Goal: Task Accomplishment & Management: Manage account settings

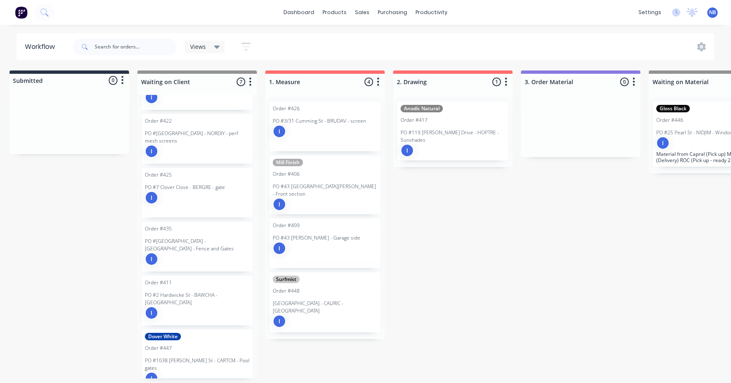
scroll to position [3, 8]
click at [194, 310] on div "Order #411 PO #2 Hardwicke St - BAWCHA - Balustrade I" at bounding box center [196, 301] width 111 height 50
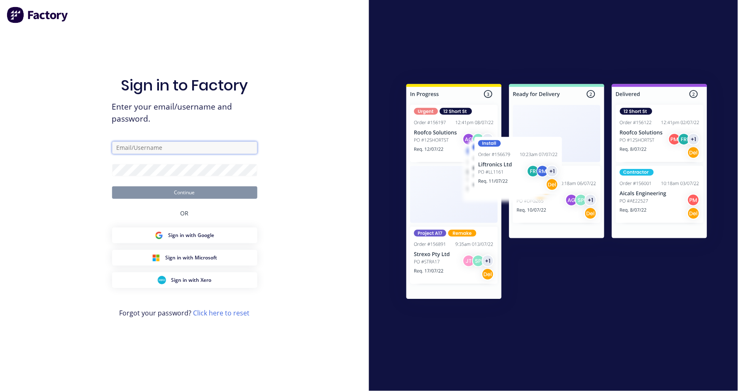
type input "admin@fabco.net.au"
click at [184, 192] on button "Continue" at bounding box center [184, 192] width 145 height 12
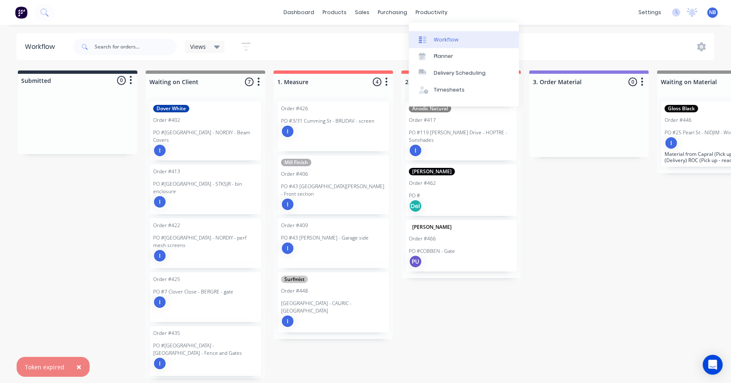
click at [427, 35] on link "Workflow" at bounding box center [464, 39] width 110 height 17
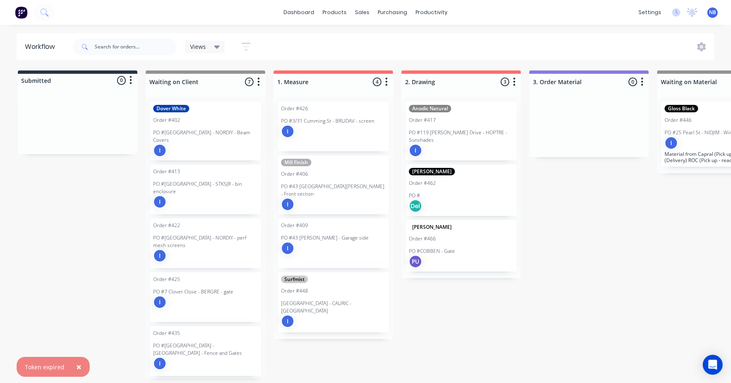
click at [449, 200] on div "Del" at bounding box center [461, 206] width 105 height 13
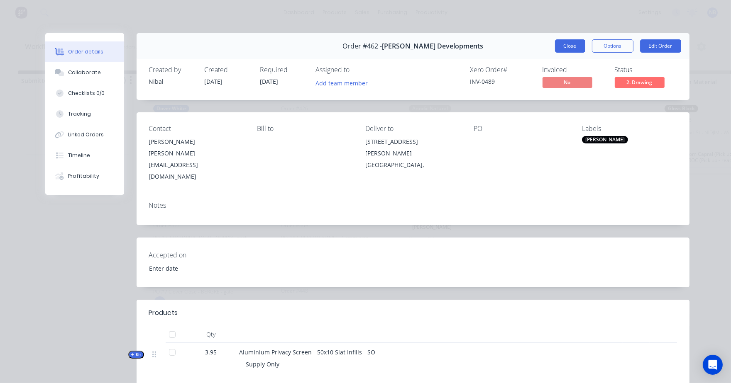
click at [572, 47] on button "Close" at bounding box center [570, 45] width 30 height 13
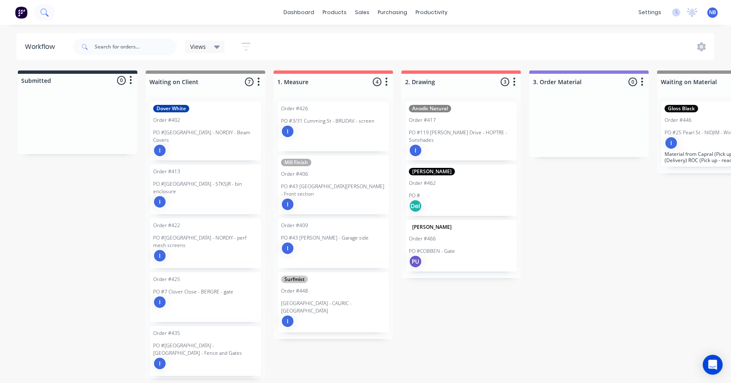
click at [51, 14] on button at bounding box center [44, 12] width 21 height 17
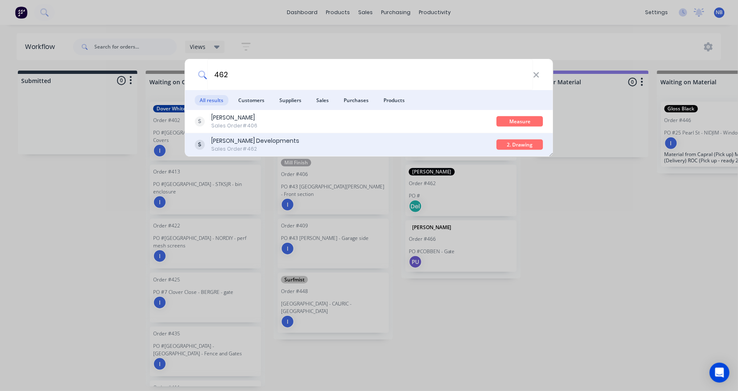
type input "462"
click at [300, 143] on div "Ryan Developments Sales Order #462" at bounding box center [346, 145] width 302 height 16
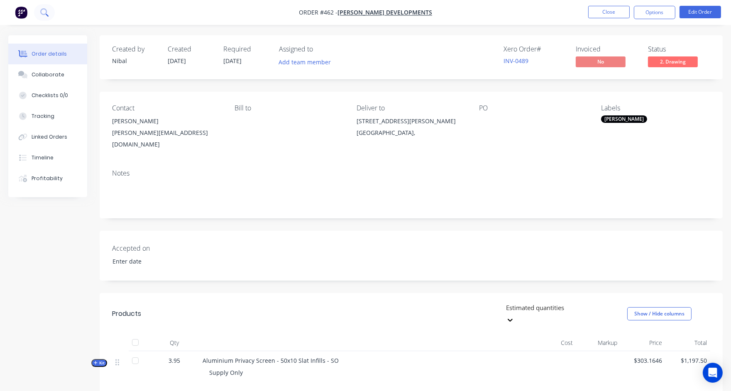
click at [44, 10] on icon at bounding box center [44, 12] width 8 height 8
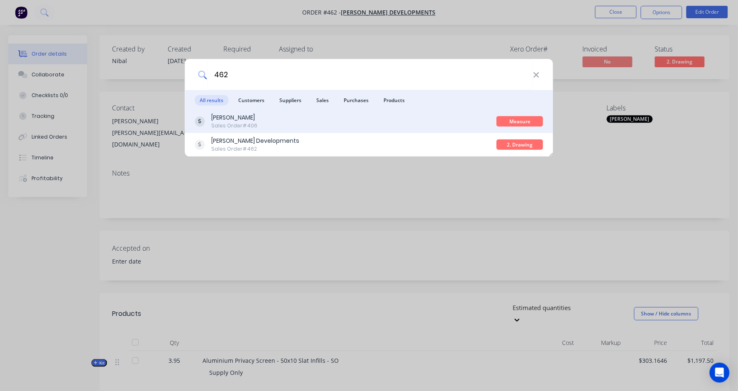
type input "462"
click at [291, 120] on div "Tinashe Vengesayi Sales Order #406" at bounding box center [346, 121] width 302 height 16
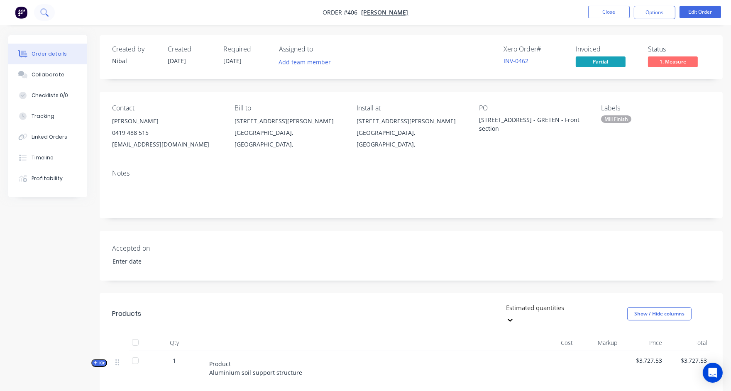
click at [46, 5] on button at bounding box center [44, 12] width 21 height 17
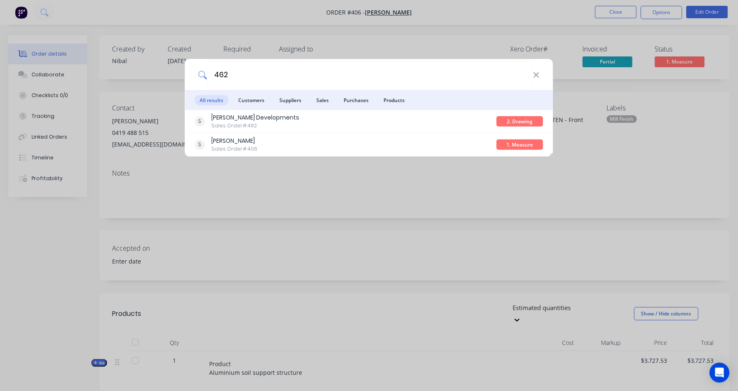
type input "462"
click at [288, 142] on div "Tinashe Vengesayi Sales Order #406" at bounding box center [346, 145] width 302 height 16
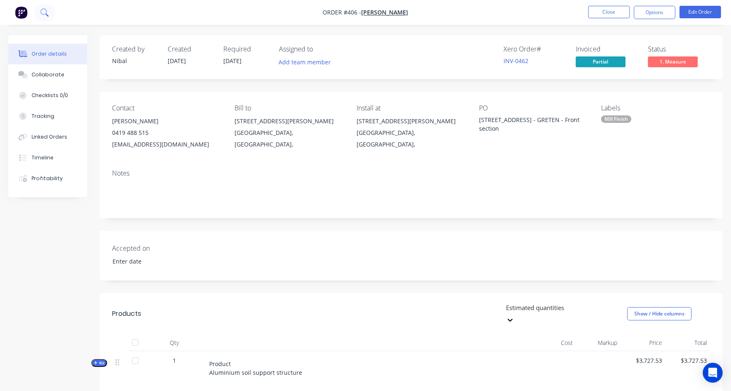
click at [45, 15] on icon at bounding box center [44, 12] width 8 height 8
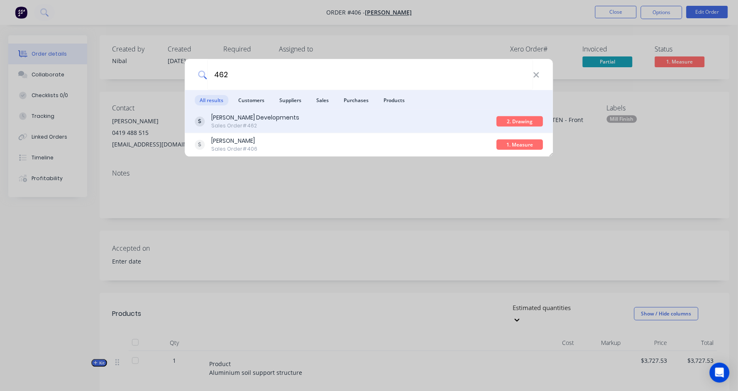
type input "462"
click at [300, 125] on div "Ryan Developments Sales Order #462" at bounding box center [346, 121] width 302 height 16
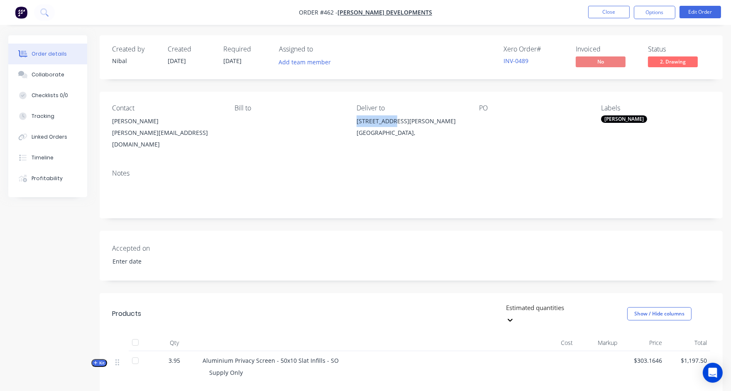
drag, startPoint x: 356, startPoint y: 121, endPoint x: 395, endPoint y: 119, distance: 39.5
click at [395, 119] on div "Contact Ryan McRostie ryan@ryandevelopments.com.au Bill to Deliver to 18 Boyce …" at bounding box center [411, 127] width 623 height 71
copy div "18 Boyce Ave"
click at [485, 121] on div at bounding box center [531, 121] width 104 height 12
click at [708, 13] on button "Edit Order" at bounding box center [699, 12] width 41 height 12
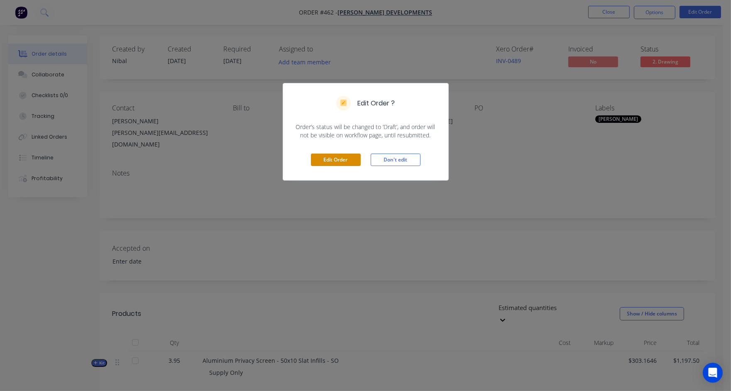
click at [351, 161] on button "Edit Order" at bounding box center [336, 160] width 50 height 12
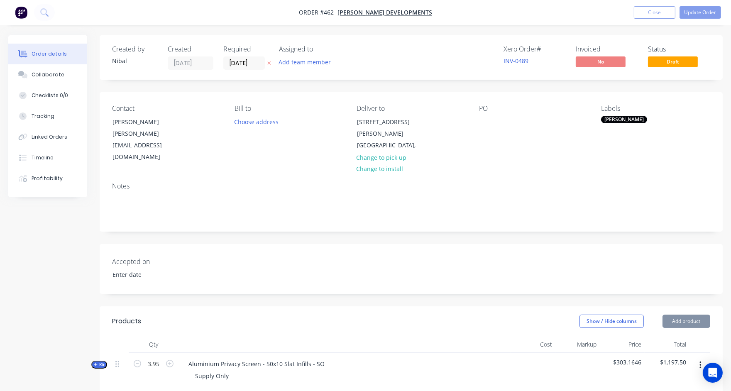
click at [471, 117] on div "Contact Ryan McRostie ryan@ryandevelopments.com.au Bill to Choose address Deliv…" at bounding box center [411, 133] width 623 height 83
click at [487, 118] on div at bounding box center [485, 122] width 13 height 12
paste div
click at [558, 250] on div "Accepted on" at bounding box center [411, 269] width 623 height 50
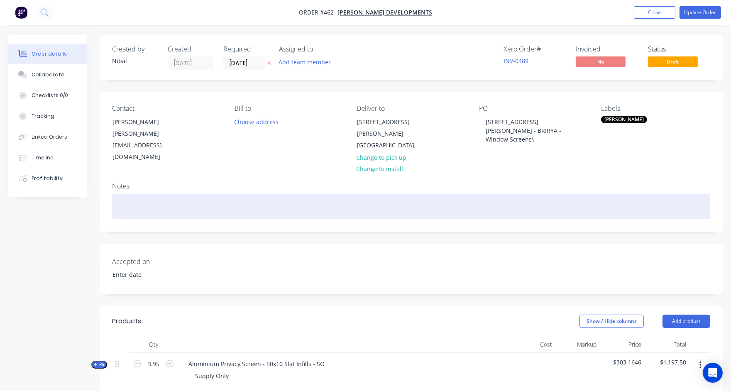
click at [659, 194] on div at bounding box center [411, 206] width 598 height 25
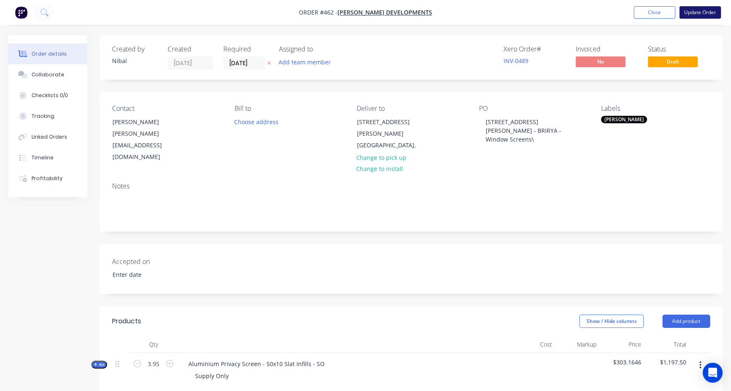
click at [697, 7] on button "Update Order" at bounding box center [699, 12] width 41 height 12
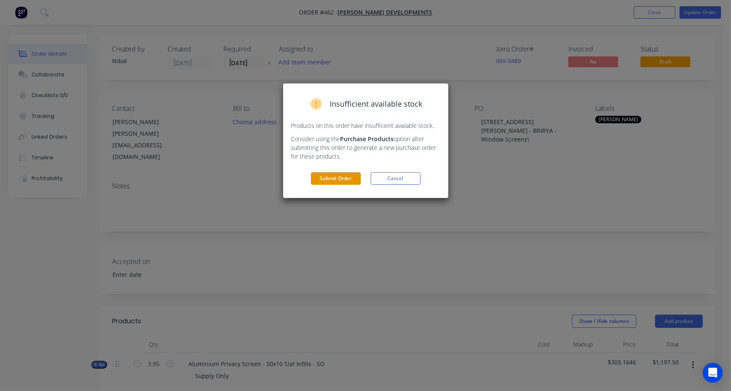
click at [331, 175] on button "Submit Order" at bounding box center [336, 178] width 50 height 12
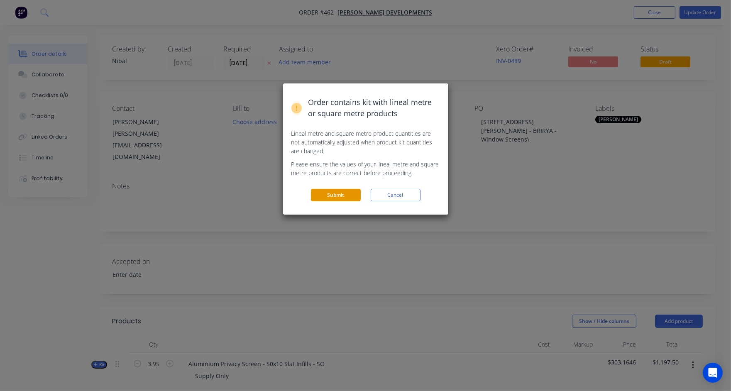
click at [344, 196] on button "Submit" at bounding box center [336, 195] width 50 height 12
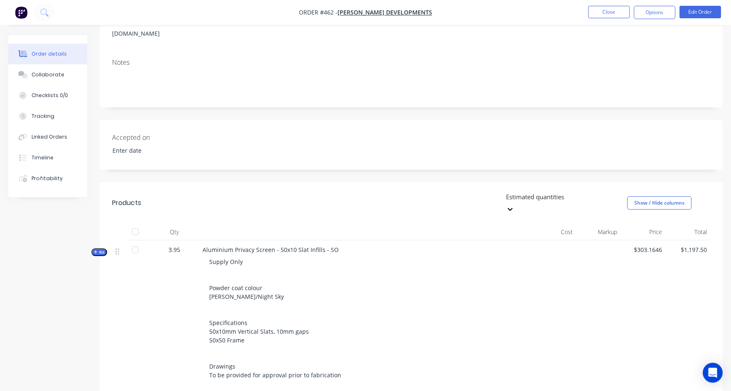
click at [90, 231] on div "Created by Nibal Created 27/09/25 Required 25/09/25 Assigned to Add team member…" at bounding box center [365, 229] width 714 height 611
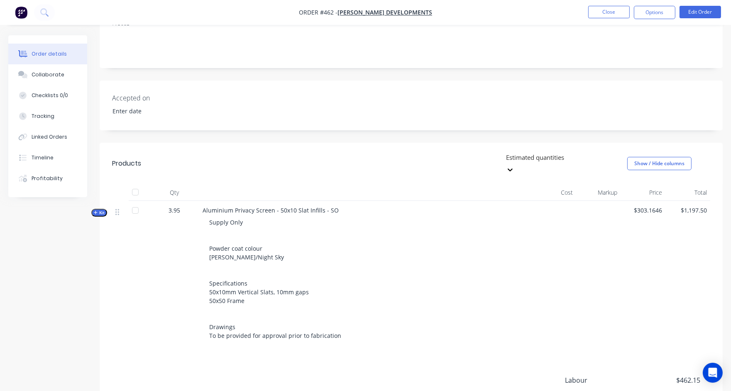
scroll to position [162, 0]
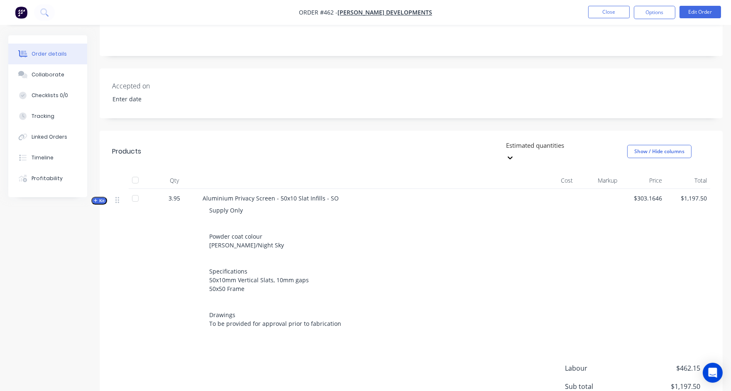
click at [99, 198] on span "Kit" at bounding box center [99, 201] width 11 height 6
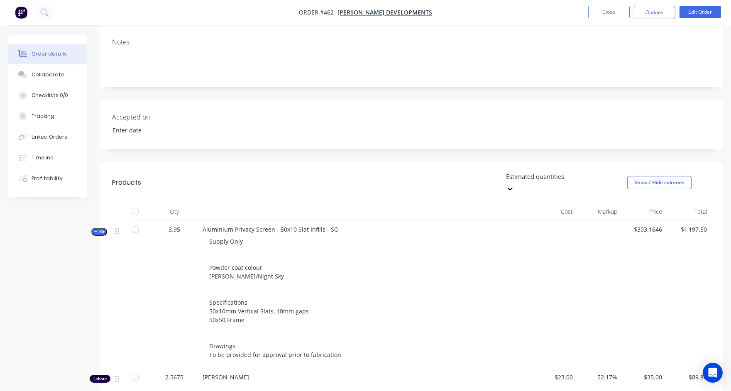
scroll to position [179, 0]
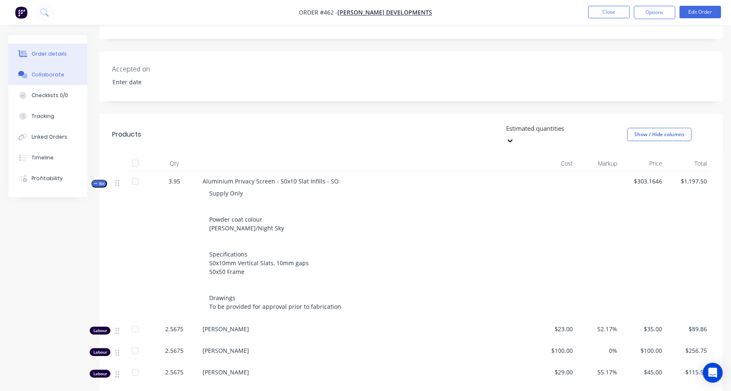
click at [58, 82] on button "Collaborate" at bounding box center [47, 74] width 79 height 21
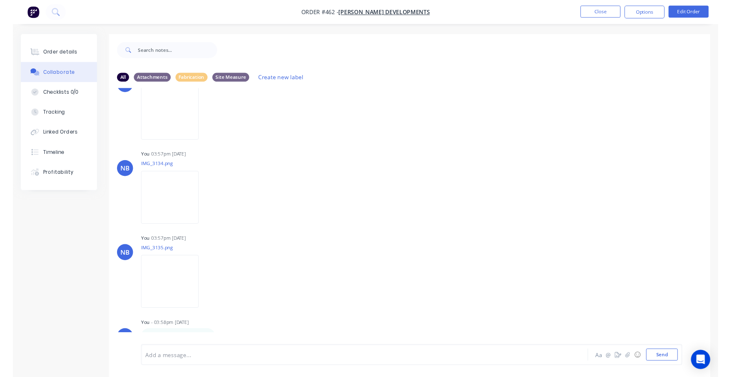
scroll to position [12, 0]
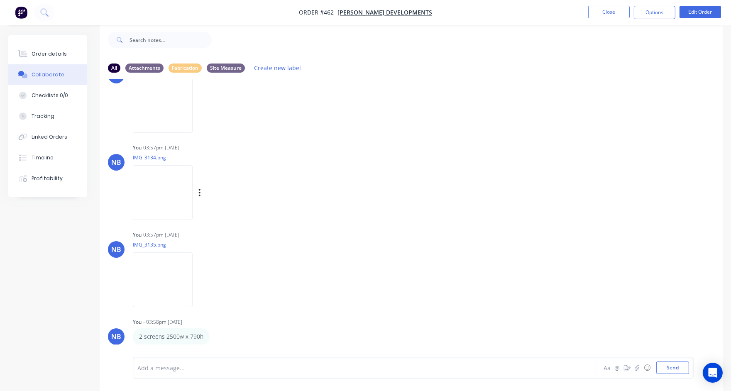
click at [162, 170] on img at bounding box center [163, 192] width 60 height 54
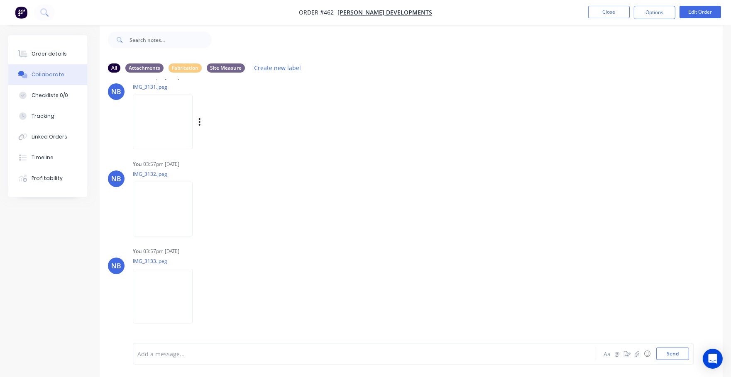
scroll to position [334, 0]
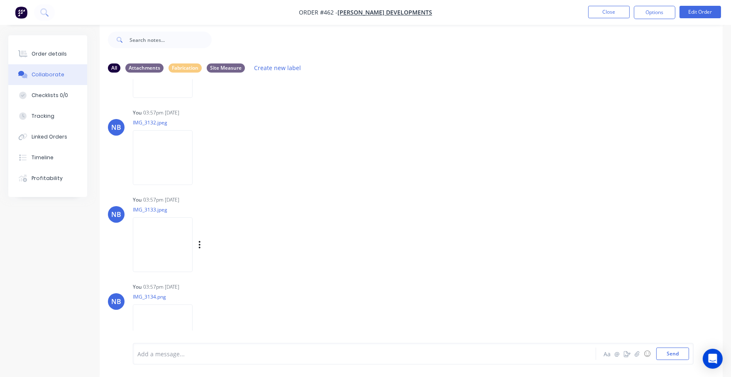
click at [152, 261] on img at bounding box center [163, 244] width 60 height 54
click at [167, 260] on img at bounding box center [163, 244] width 60 height 54
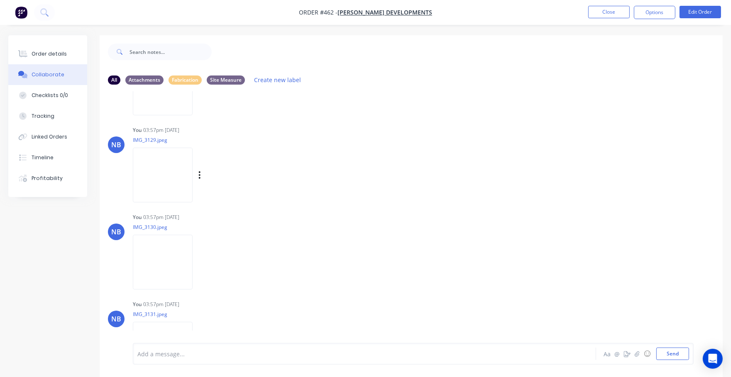
scroll to position [107, 0]
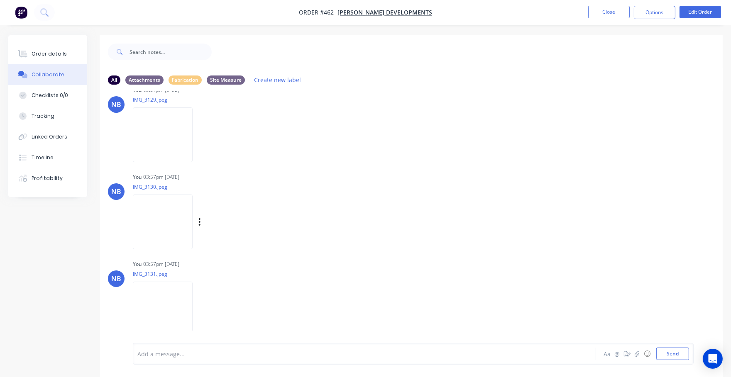
click at [185, 238] on img at bounding box center [163, 222] width 60 height 54
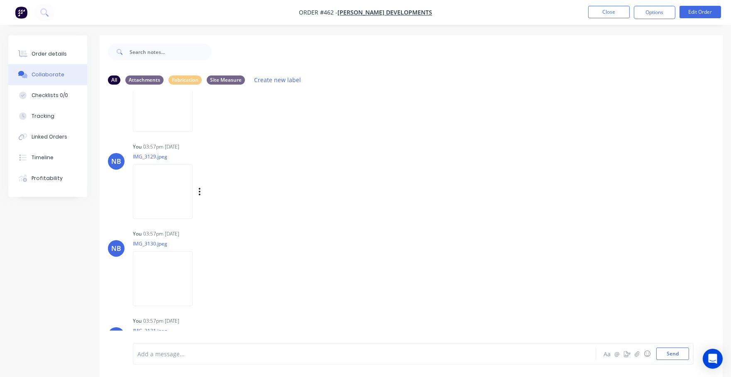
scroll to position [0, 0]
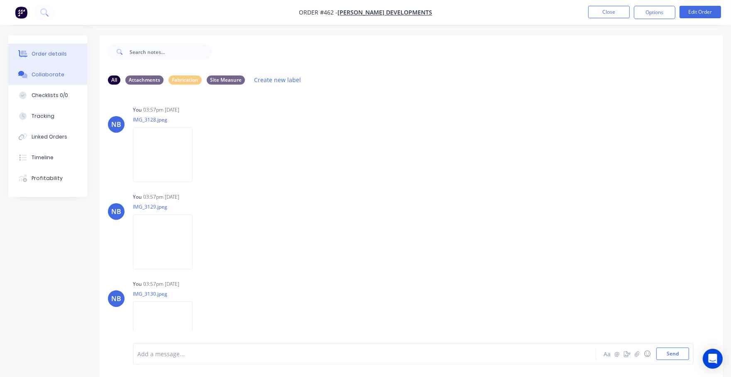
click at [32, 57] on div "Order details" at bounding box center [49, 53] width 35 height 7
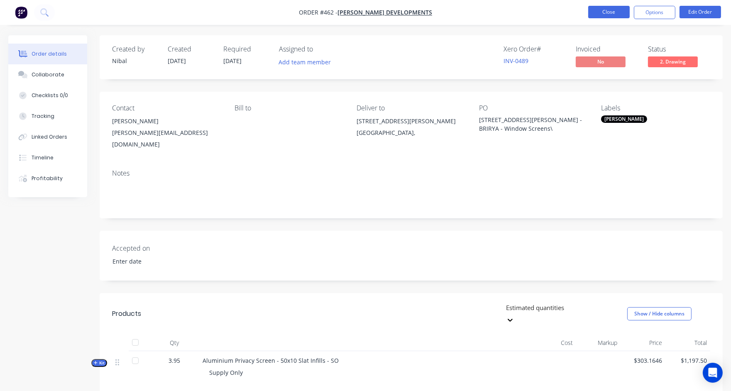
click at [616, 10] on button "Close" at bounding box center [608, 12] width 41 height 12
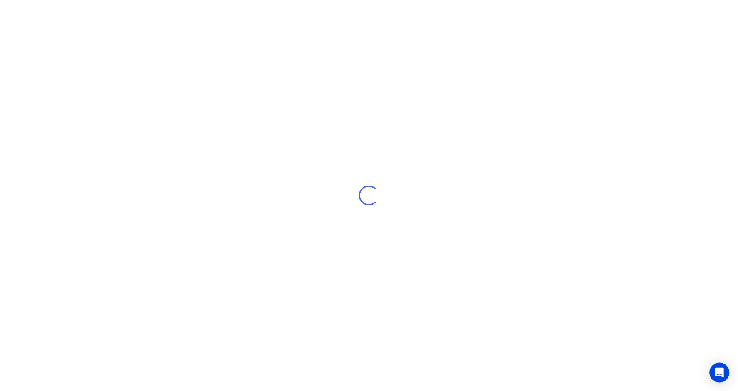
click at [616, 10] on div "Loading..." at bounding box center [369, 195] width 738 height 391
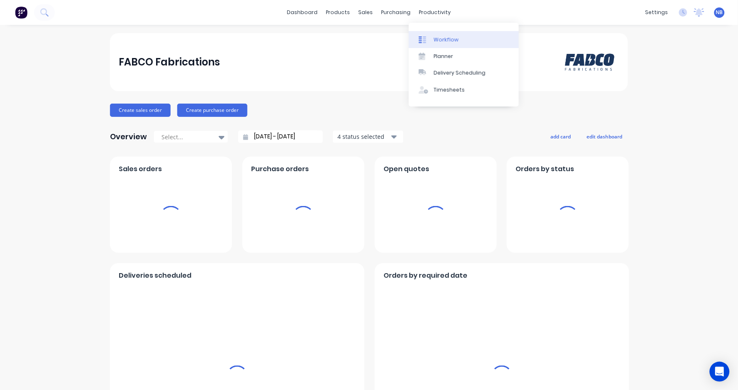
click at [439, 42] on div "Workflow" at bounding box center [446, 39] width 25 height 7
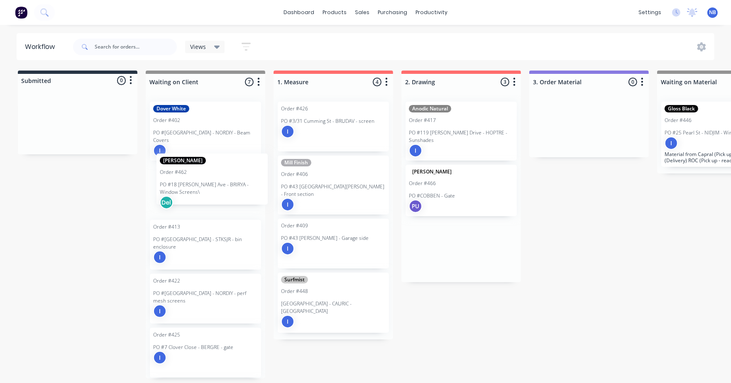
drag, startPoint x: 433, startPoint y: 182, endPoint x: 182, endPoint y: 179, distance: 251.1
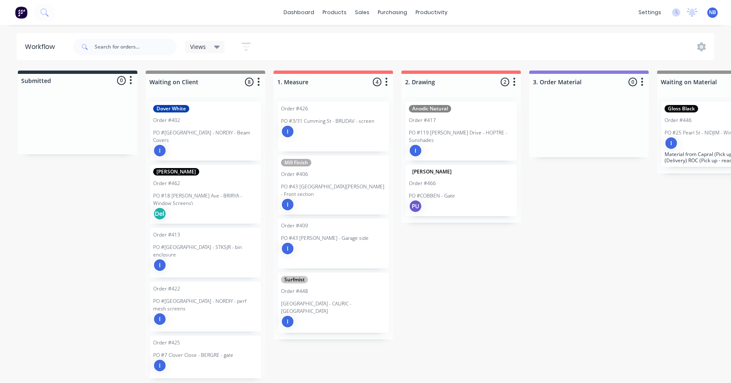
click at [219, 48] on icon at bounding box center [217, 46] width 6 height 9
click at [289, 107] on button "edit" at bounding box center [287, 108] width 11 height 9
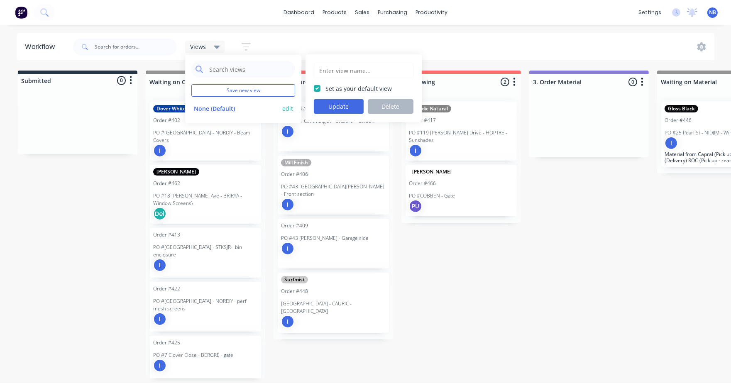
type input "None"
checkbox input "true"
click at [241, 61] on input "text" at bounding box center [249, 69] width 83 height 17
click at [251, 49] on icon "button" at bounding box center [245, 46] width 9 height 10
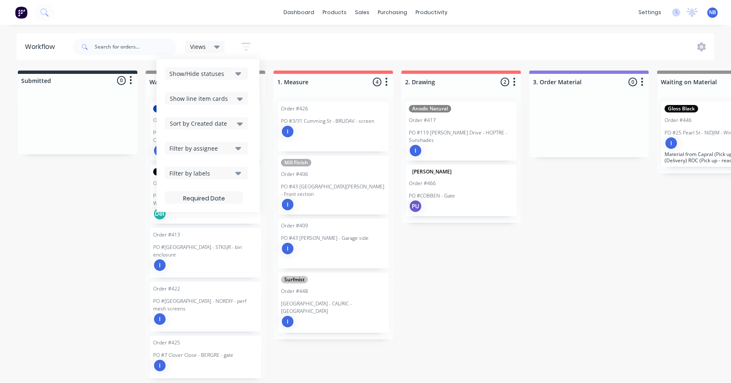
click at [232, 72] on div "Show/Hide statuses" at bounding box center [200, 73] width 63 height 9
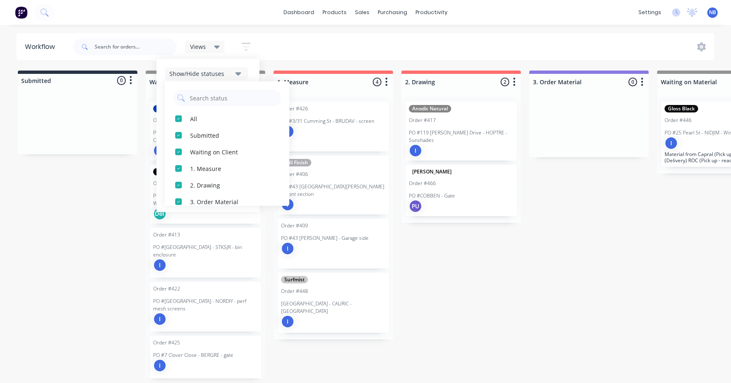
click at [240, 76] on icon "button" at bounding box center [238, 73] width 6 height 3
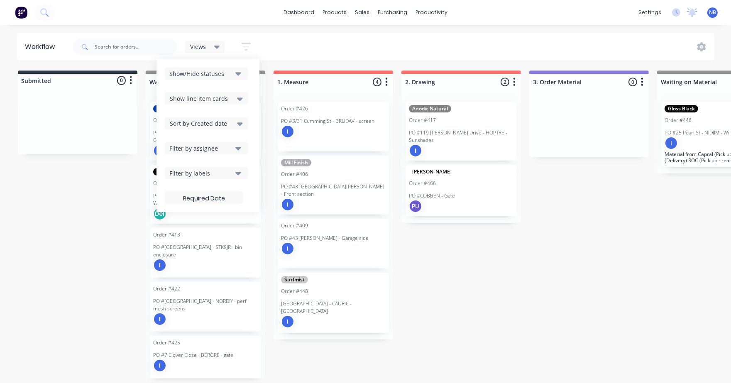
click at [230, 99] on div "Show line item cards" at bounding box center [206, 98] width 73 height 10
click at [231, 98] on div "Show line item cards" at bounding box center [206, 98] width 73 height 10
click at [212, 129] on div "Hide line item cards" at bounding box center [206, 131] width 83 height 15
click at [224, 103] on div "Hide line item cards" at bounding box center [206, 98] width 73 height 10
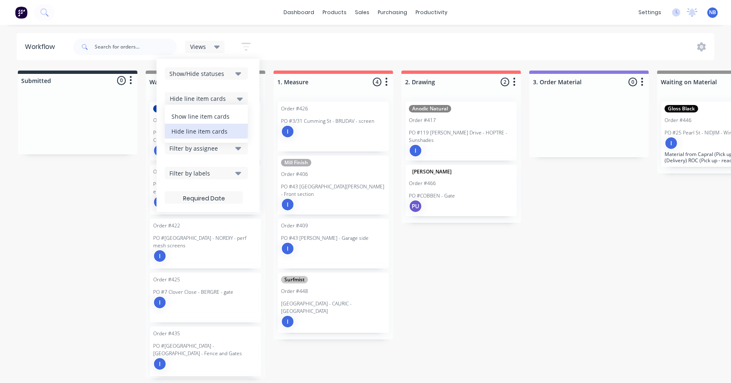
click at [220, 122] on div "Show line item cards" at bounding box center [206, 116] width 83 height 15
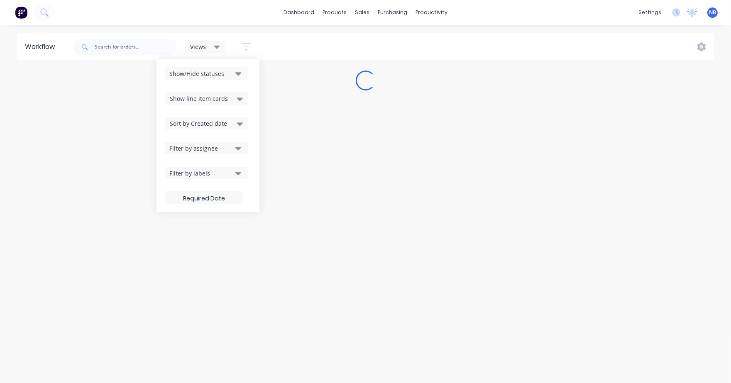
click at [232, 122] on div "Sort by Created date" at bounding box center [206, 123] width 73 height 10
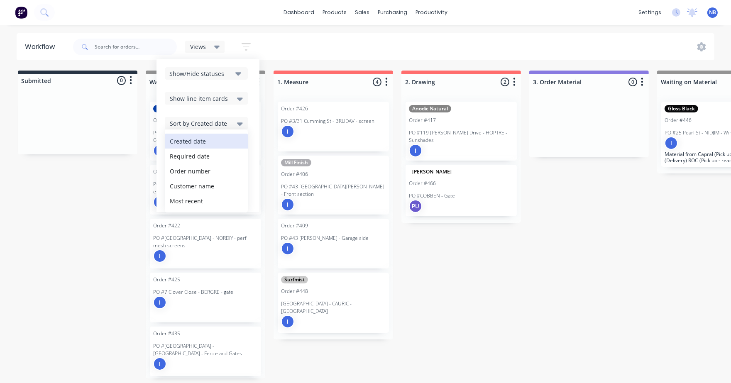
click at [346, 52] on div "Views Save new view None (Default) edit Show/Hide statuses Show line item cards…" at bounding box center [392, 46] width 643 height 25
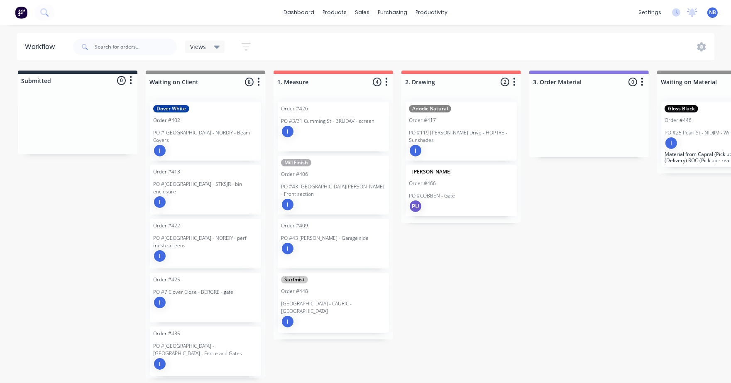
click at [217, 46] on icon at bounding box center [217, 47] width 6 height 3
click at [286, 42] on div "Views Save new view None (Default) edit Show/Hide statuses Show line item cards…" at bounding box center [392, 46] width 643 height 25
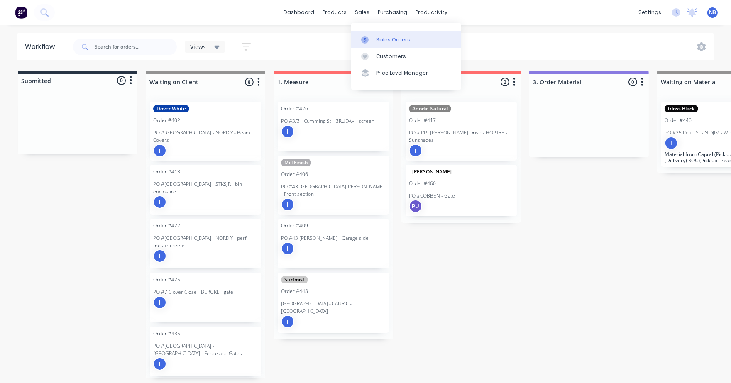
click at [372, 37] on div at bounding box center [367, 39] width 12 height 7
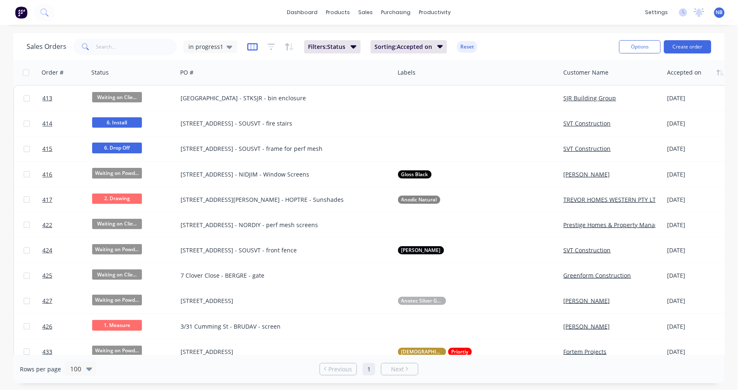
click at [257, 48] on icon "button" at bounding box center [252, 46] width 10 height 7
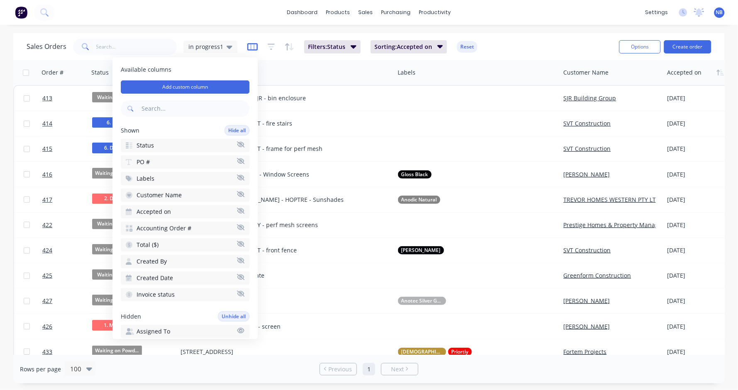
click at [254, 44] on icon "button" at bounding box center [252, 46] width 4 height 5
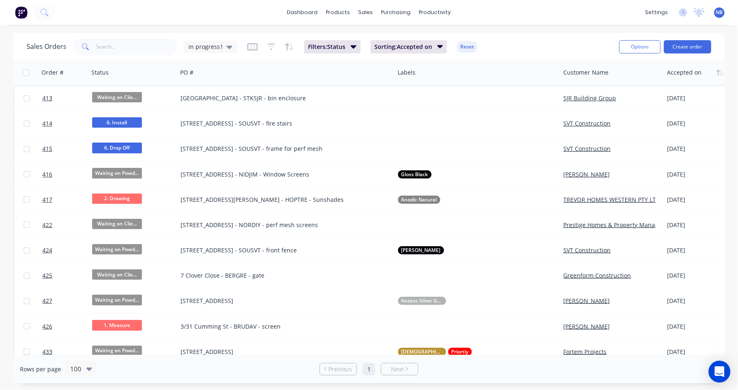
click at [716, 372] on icon "Open Intercom Messenger" at bounding box center [719, 372] width 10 height 11
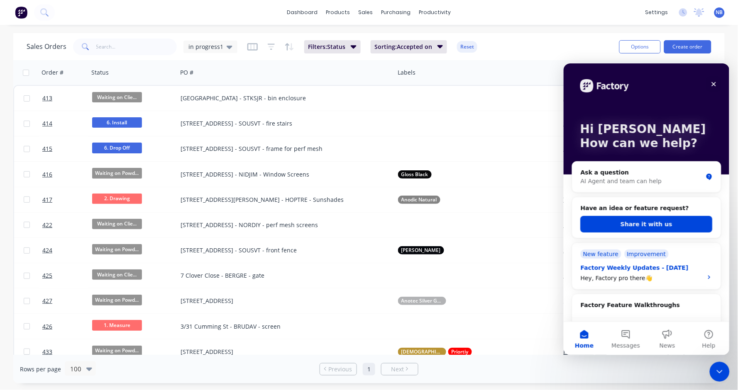
scroll to position [48, 0]
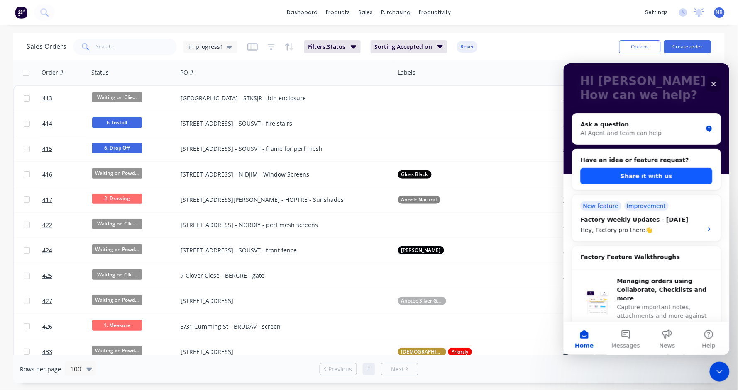
click at [642, 173] on button "Share it with us" at bounding box center [646, 176] width 132 height 17
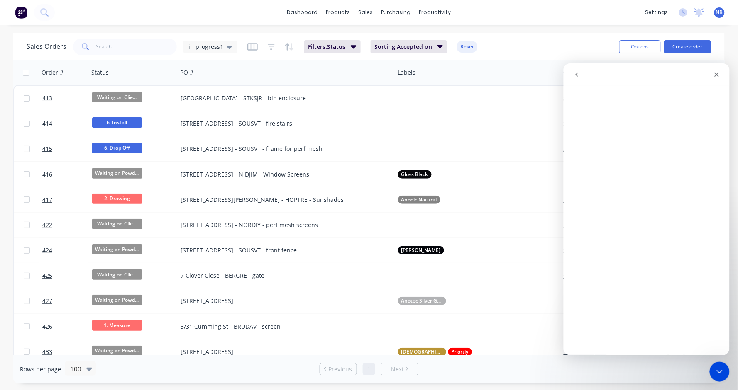
click at [574, 78] on button "go back" at bounding box center [576, 74] width 16 height 16
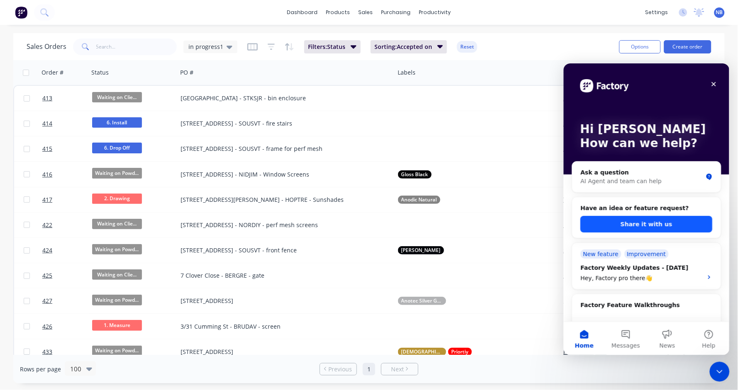
click at [633, 216] on button "Share it with us" at bounding box center [646, 224] width 132 height 17
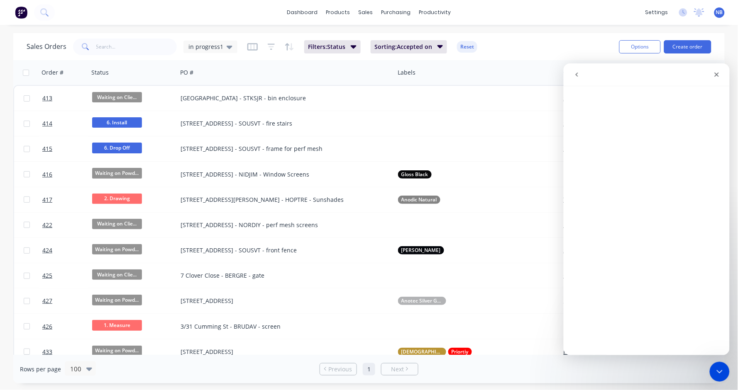
click at [581, 76] on button "go back" at bounding box center [576, 74] width 16 height 16
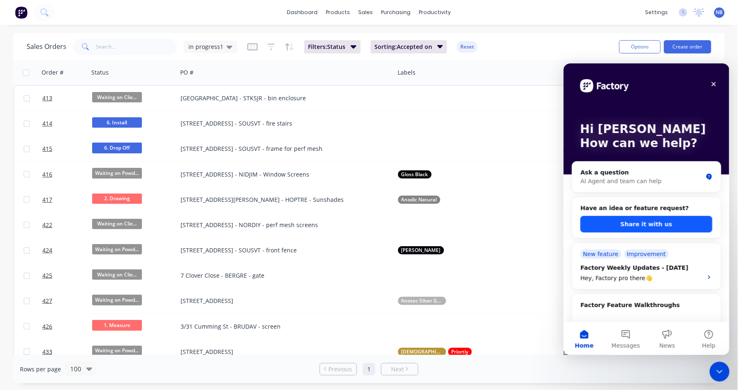
click at [636, 229] on button "Share it with us" at bounding box center [646, 224] width 132 height 17
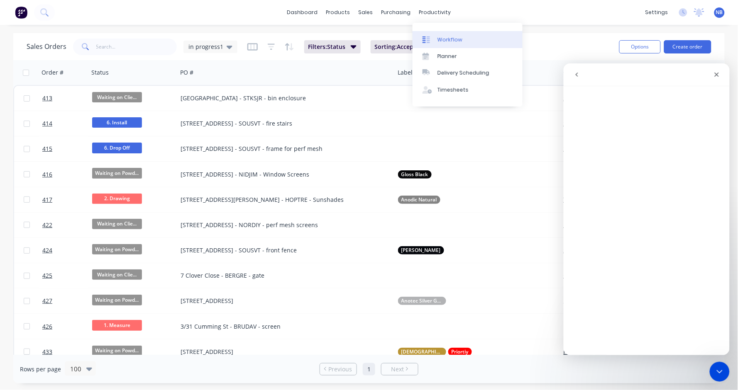
click at [446, 37] on div "Workflow" at bounding box center [449, 39] width 25 height 7
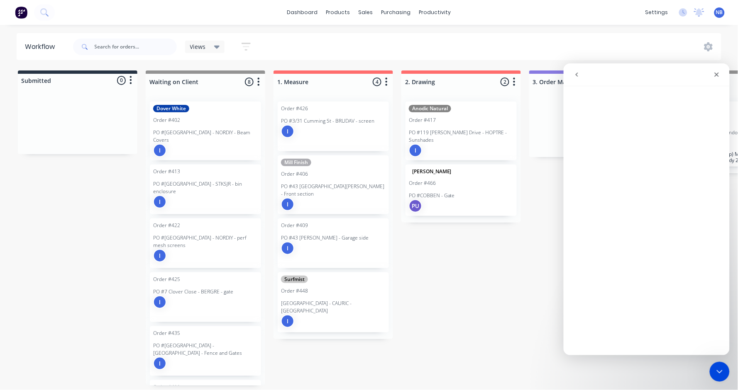
click at [218, 55] on div "Views Save new view None (Default) edit Show/Hide statuses Show line item cards…" at bounding box center [222, 47] width 75 height 16
click at [220, 50] on icon at bounding box center [217, 46] width 6 height 9
click at [258, 49] on button "button" at bounding box center [246, 47] width 27 height 16
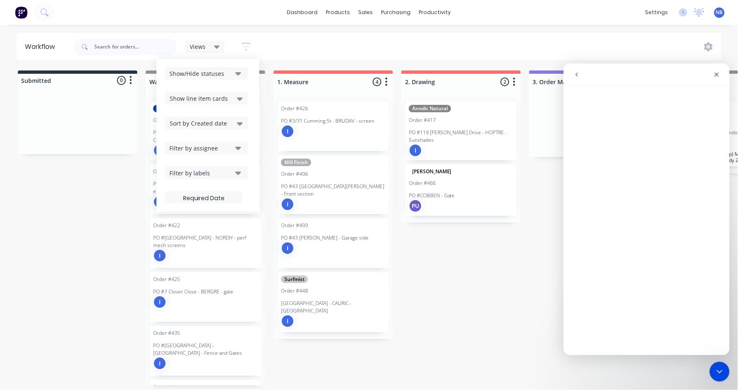
click at [251, 47] on icon "button" at bounding box center [245, 46] width 9 height 10
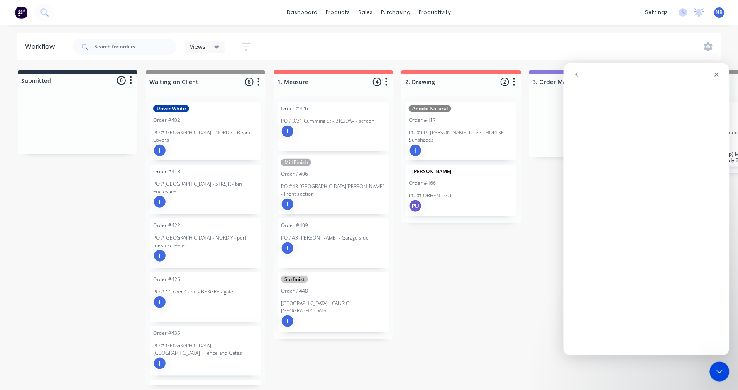
click at [249, 46] on icon "button" at bounding box center [246, 46] width 7 height 1
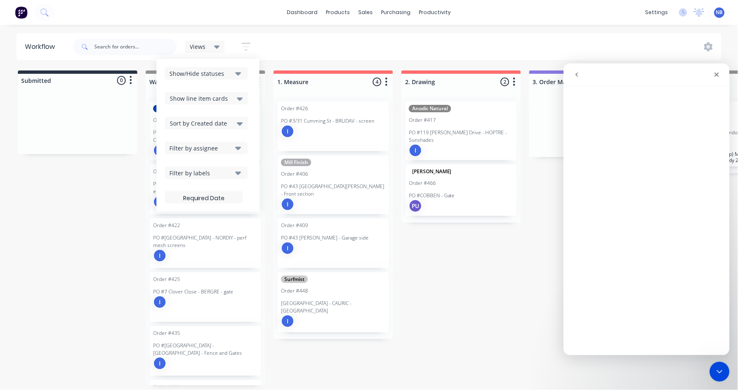
click at [243, 125] on icon at bounding box center [240, 123] width 6 height 3
click at [226, 173] on div "Order number" at bounding box center [206, 170] width 83 height 15
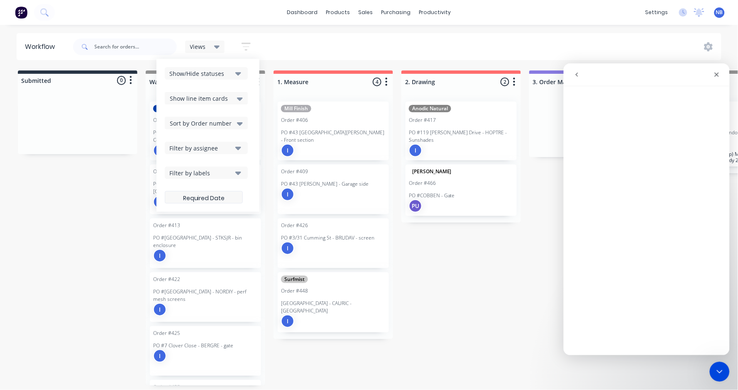
click at [219, 198] on label at bounding box center [204, 197] width 78 height 12
click at [219, 198] on input at bounding box center [203, 198] width 77 height 16
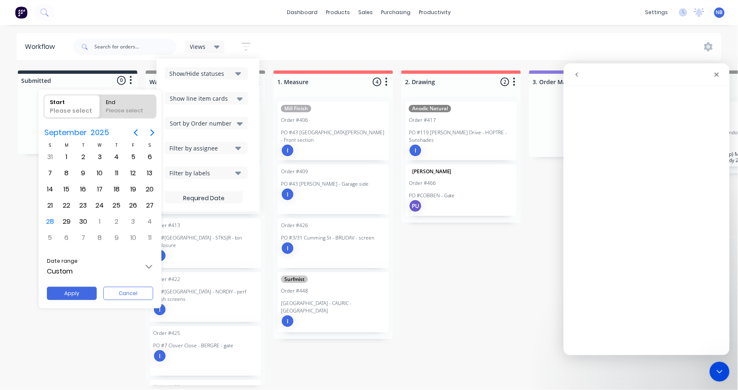
click at [219, 197] on div at bounding box center [369, 195] width 871 height 523
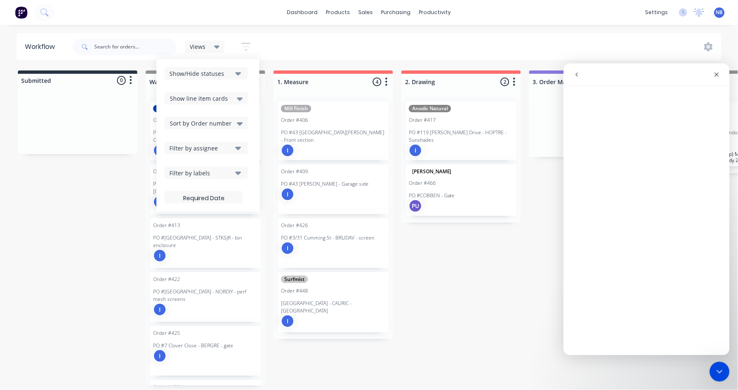
click at [231, 144] on button "Filter by assignee" at bounding box center [206, 148] width 83 height 12
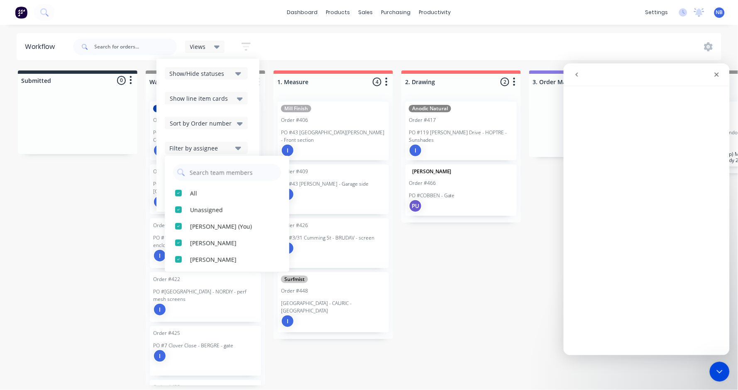
click at [231, 144] on div "Filter by assignee" at bounding box center [200, 148] width 63 height 9
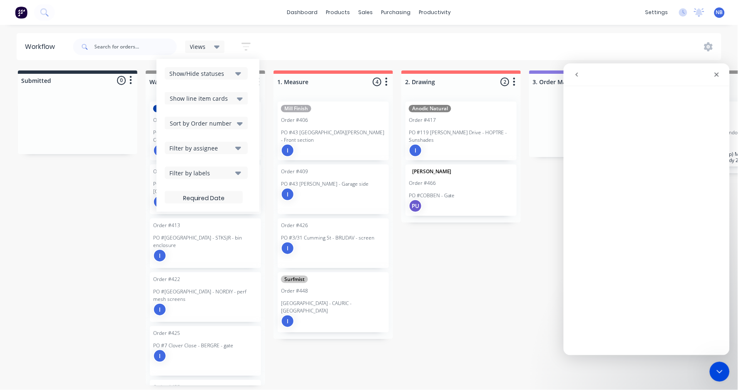
click at [228, 172] on div "Filter by labels" at bounding box center [200, 173] width 63 height 9
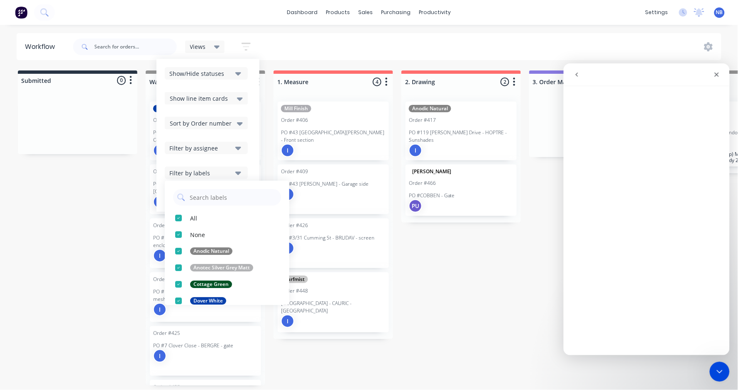
click at [225, 170] on div "Filter by labels" at bounding box center [200, 173] width 63 height 9
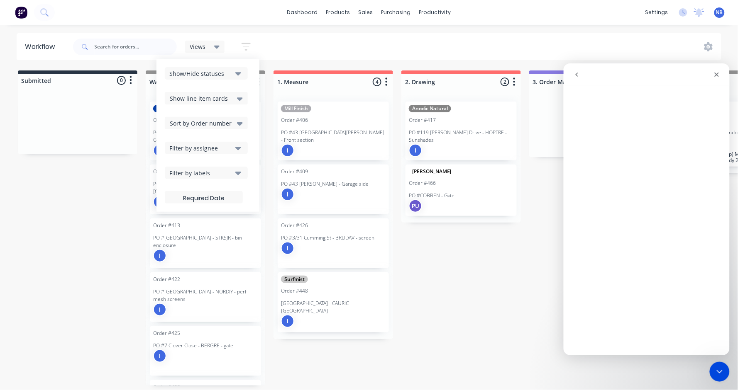
click at [227, 118] on div "Sort by Order number" at bounding box center [206, 123] width 73 height 10
click at [236, 139] on div "Created date" at bounding box center [206, 141] width 83 height 15
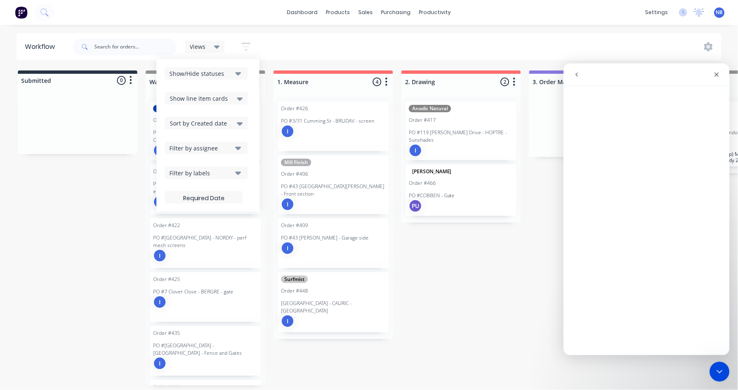
click at [238, 128] on div "Sort by Created date" at bounding box center [206, 123] width 73 height 10
click at [232, 167] on div "Order number" at bounding box center [206, 170] width 83 height 15
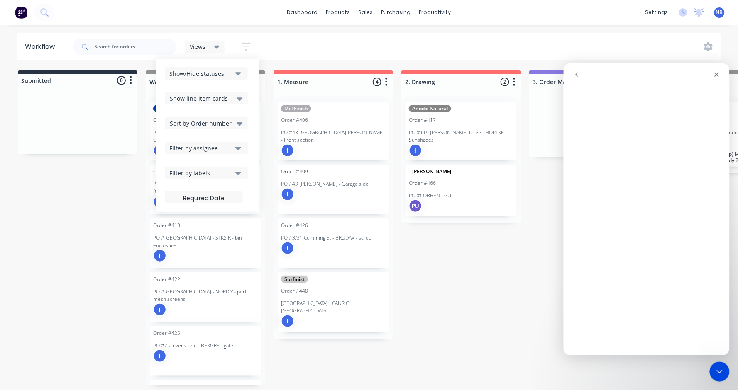
click at [302, 39] on div "Views Save new view None (Default) edit Show/Hide statuses Show line item cards…" at bounding box center [396, 46] width 650 height 25
click at [220, 46] on icon at bounding box center [217, 46] width 6 height 9
click at [270, 45] on div "Views Save new view None (Default) edit Show/Hide statuses Show line item cards…" at bounding box center [396, 46] width 650 height 25
click at [251, 45] on icon "button" at bounding box center [245, 46] width 9 height 10
click at [241, 45] on button "button" at bounding box center [246, 47] width 27 height 16
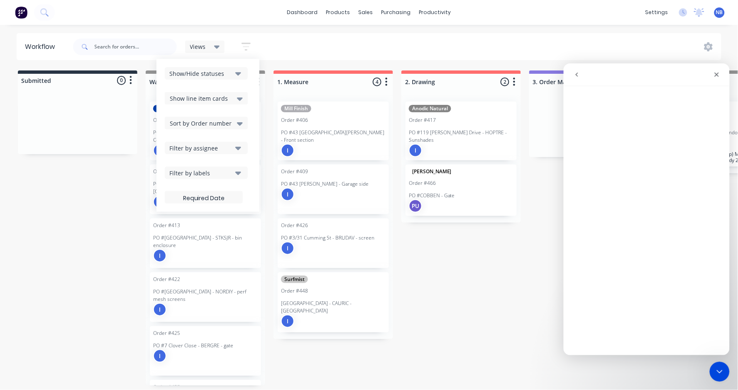
click at [338, 124] on div "Mill Finish Order #406 PO #43 Carrol Lane - GRETEN - Front section I" at bounding box center [333, 131] width 111 height 59
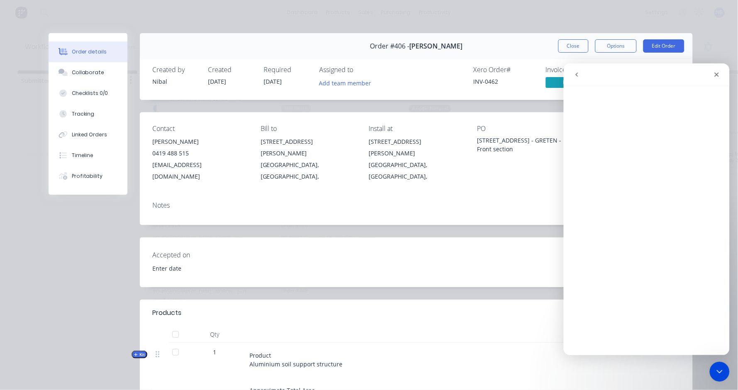
type input "[DATE]"
click at [568, 40] on button "Close" at bounding box center [573, 45] width 30 height 13
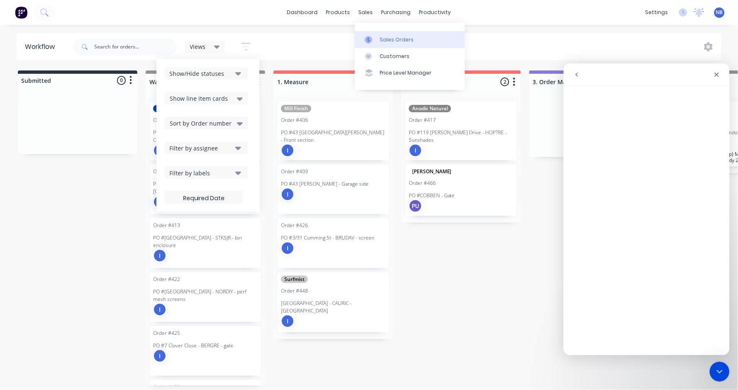
click at [384, 38] on div "Sales Orders" at bounding box center [397, 39] width 34 height 7
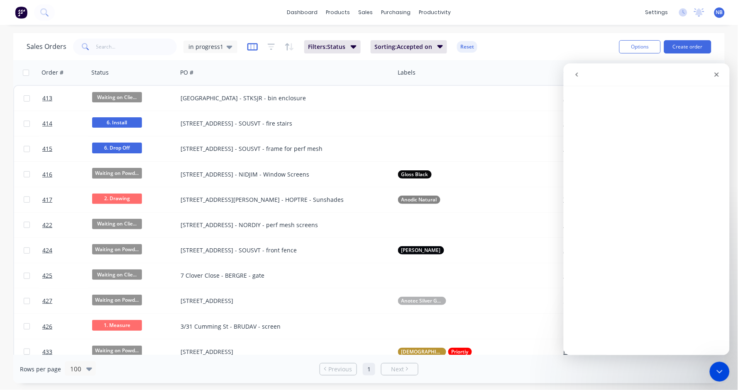
click at [252, 49] on icon "button" at bounding box center [252, 47] width 10 height 8
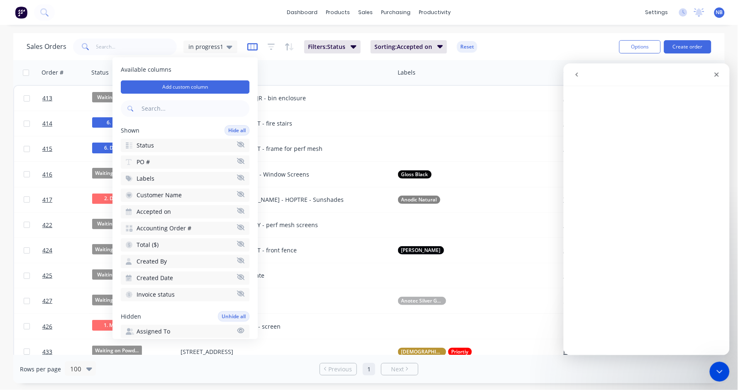
click at [252, 47] on icon "button" at bounding box center [252, 47] width 10 height 8
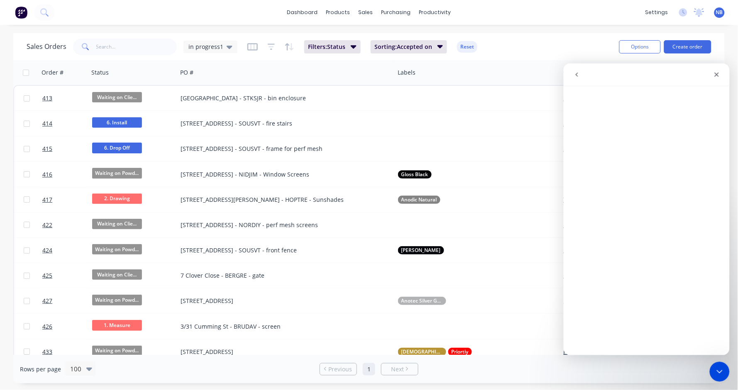
click at [579, 73] on icon "go back" at bounding box center [576, 74] width 7 height 7
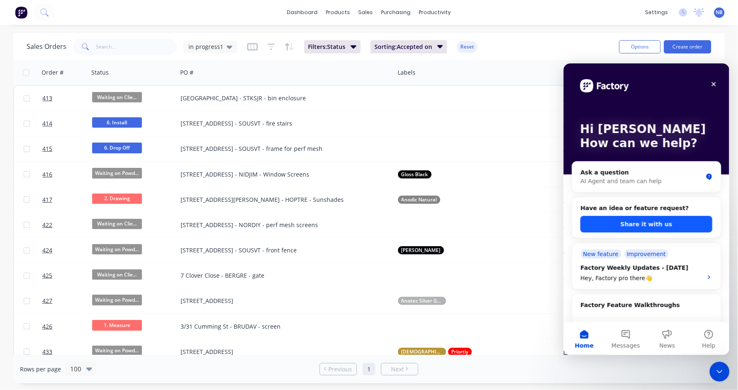
click at [648, 220] on button "Share it with us" at bounding box center [646, 224] width 132 height 17
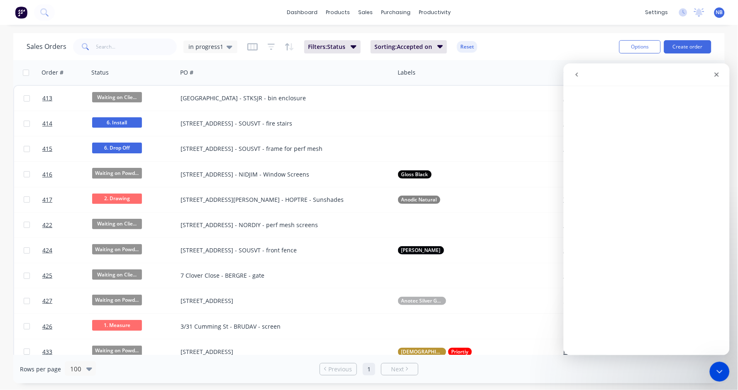
click at [566, 69] on nav "Intercom messenger" at bounding box center [646, 74] width 166 height 23
click at [571, 71] on button "go back" at bounding box center [576, 74] width 16 height 16
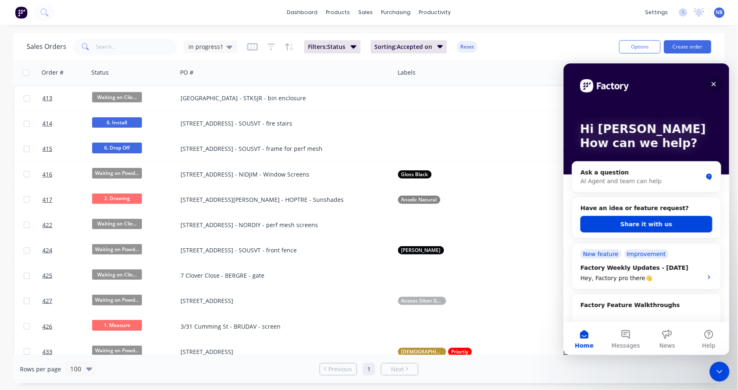
click at [712, 83] on icon "Close" at bounding box center [713, 84] width 5 height 5
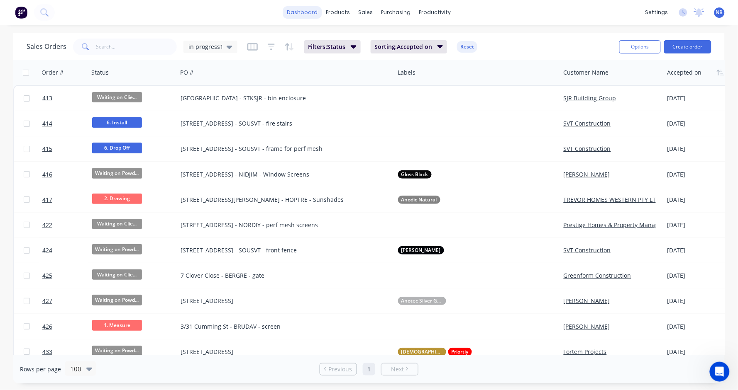
click at [315, 17] on link "dashboard" at bounding box center [302, 12] width 39 height 12
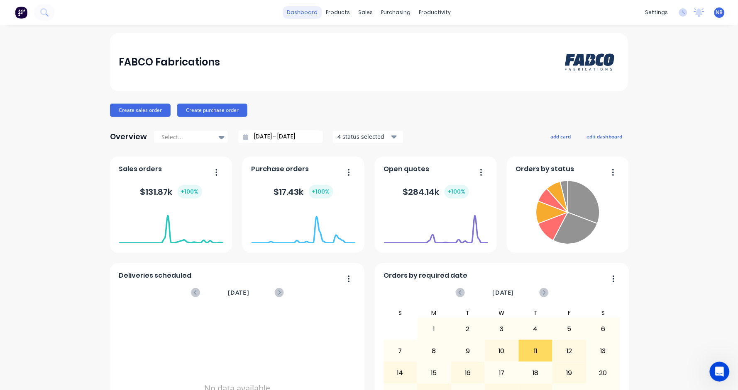
click at [315, 10] on link "dashboard" at bounding box center [302, 12] width 39 height 12
